Goal: Find specific page/section: Find specific page/section

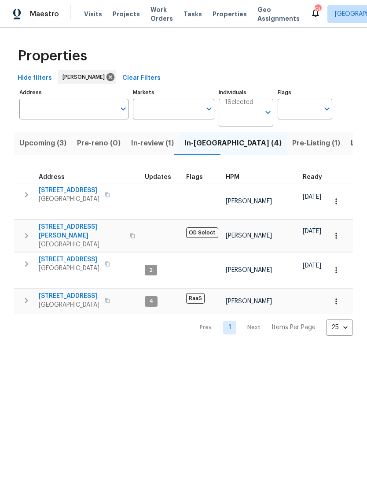
click at [62, 147] on span "Upcoming (3)" at bounding box center [42, 143] width 47 height 12
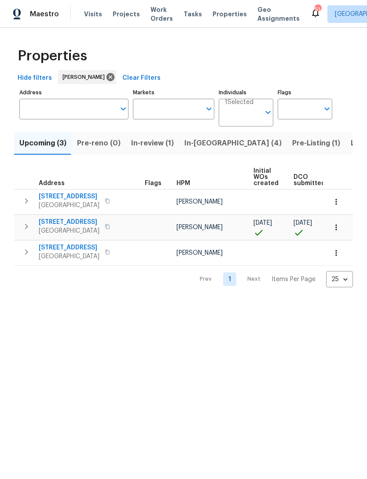
click at [346, 151] on button "Listed (8)" at bounding box center [368, 143] width 44 height 23
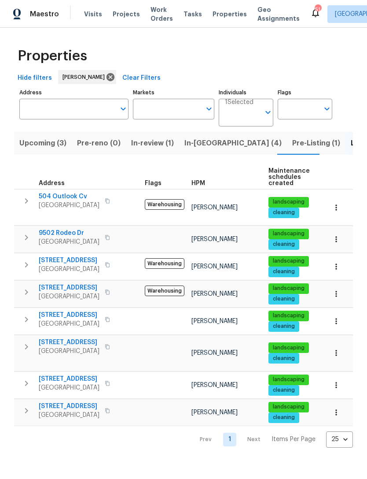
click at [206, 150] on button "In-[GEOGRAPHIC_DATA] (4)" at bounding box center [233, 143] width 108 height 23
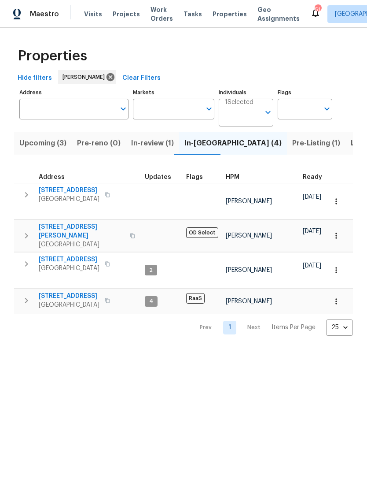
click at [346, 137] on button "Listed (8)" at bounding box center [368, 143] width 44 height 23
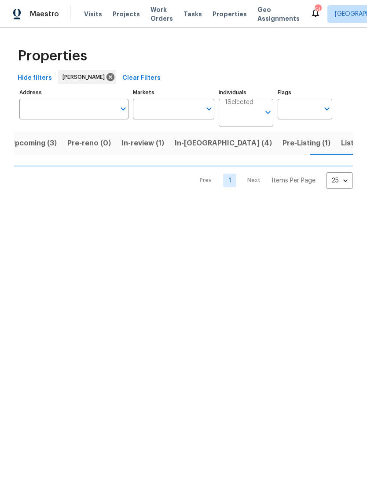
scroll to position [0, 10]
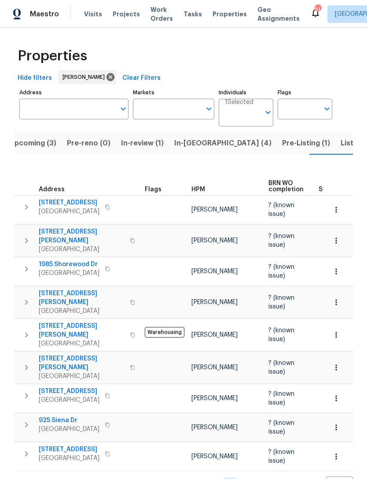
click at [33, 143] on span "Upcoming (3)" at bounding box center [32, 143] width 47 height 12
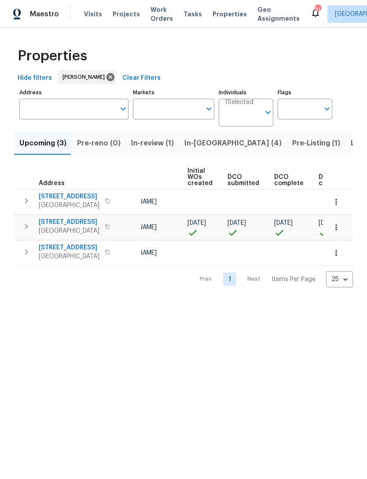
scroll to position [0, 66]
